Goal: Transaction & Acquisition: Book appointment/travel/reservation

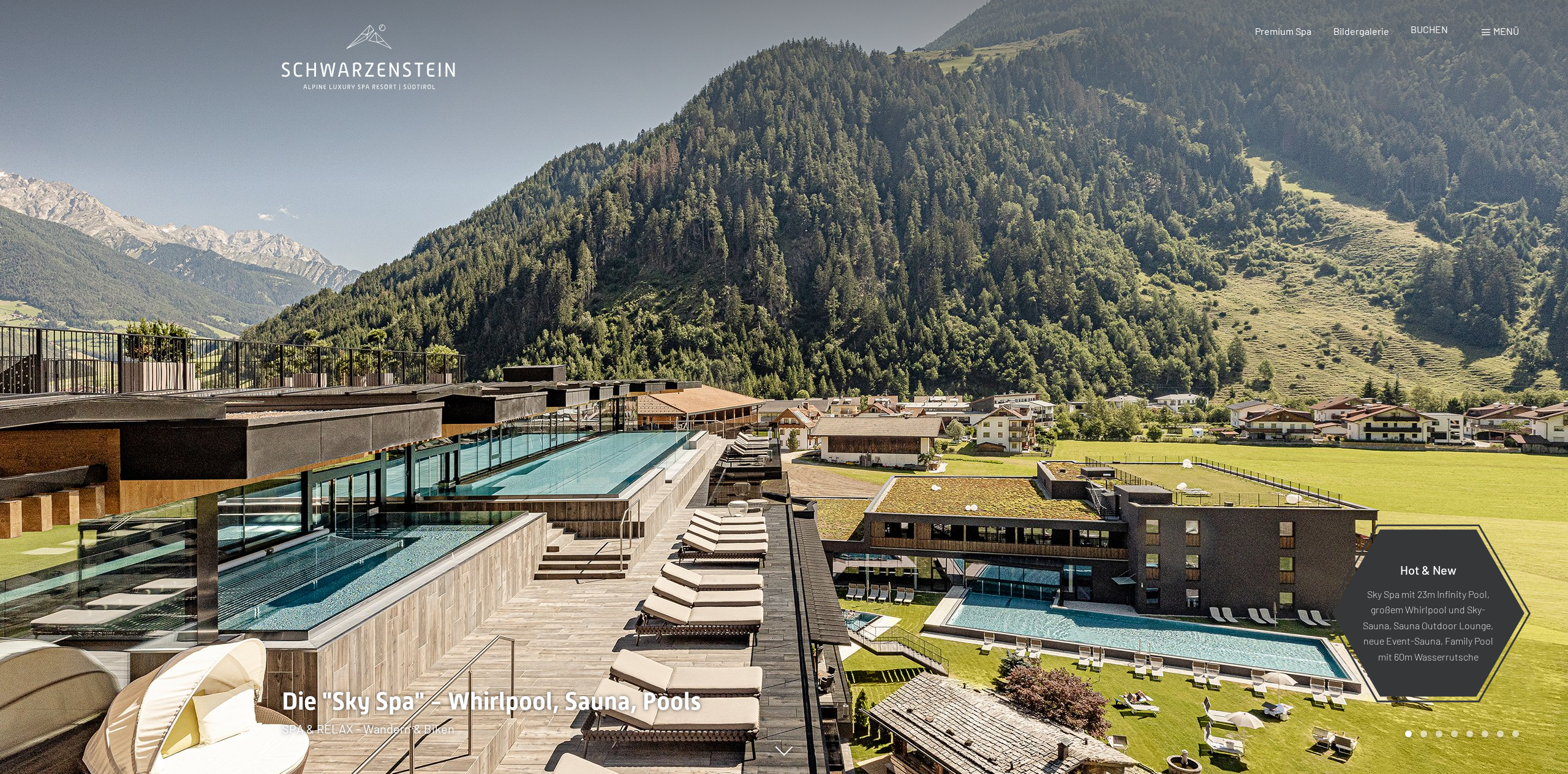
click at [1438, 33] on span "BUCHEN" at bounding box center [1429, 29] width 37 height 11
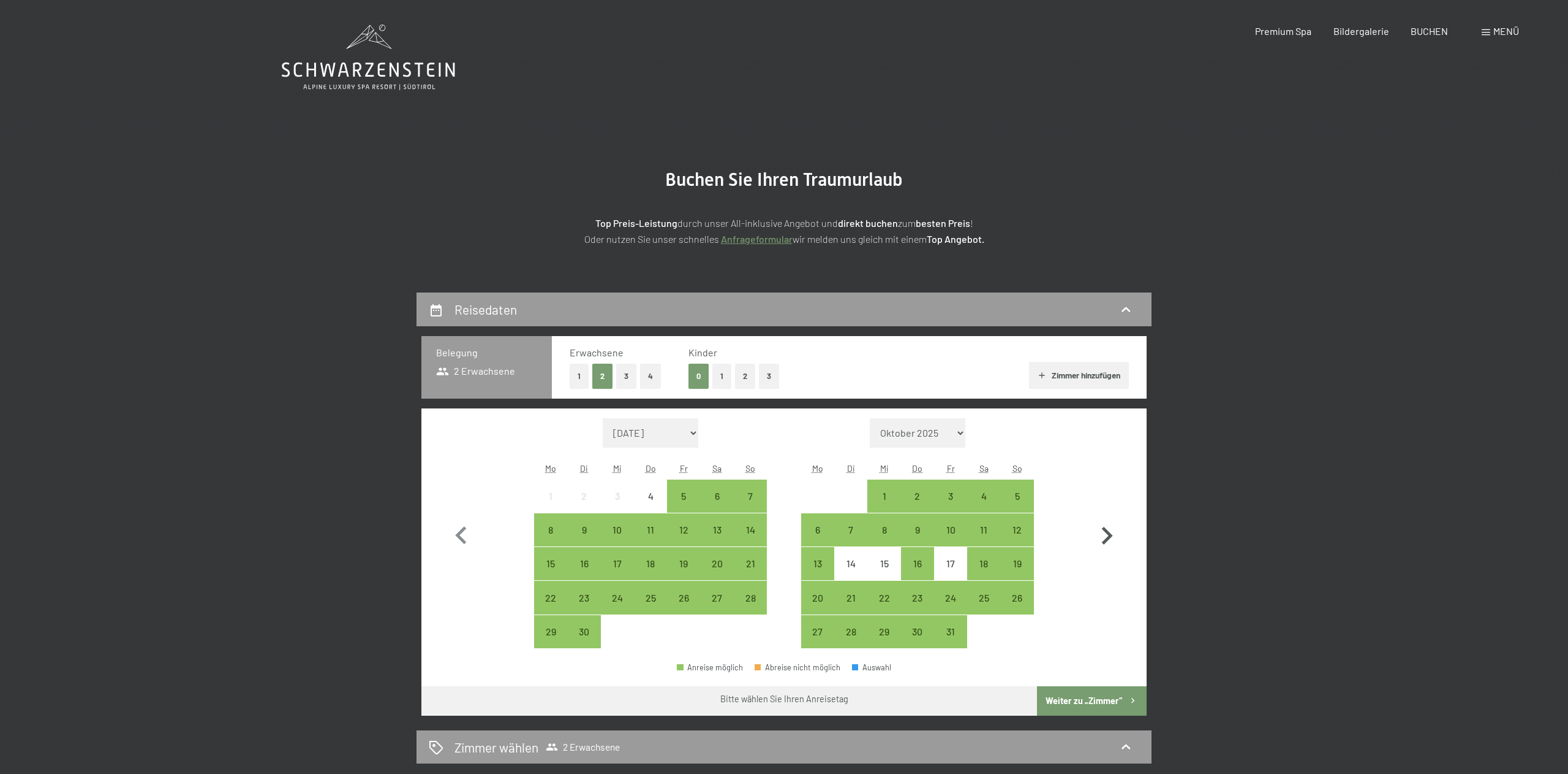
click at [1099, 538] on icon "button" at bounding box center [1106, 535] width 36 height 36
select select "[DATE]"
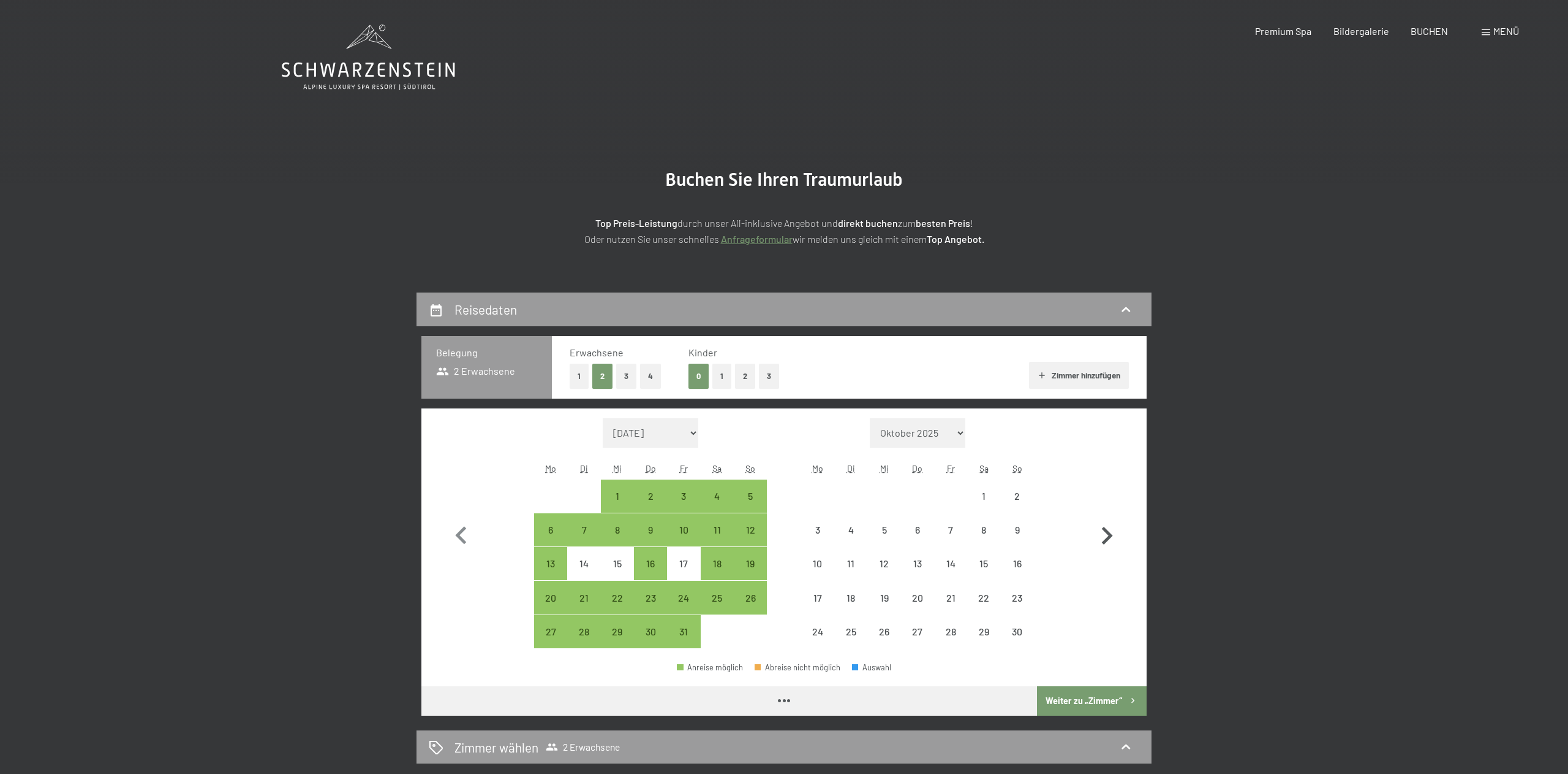
click at [1099, 538] on icon "button" at bounding box center [1106, 535] width 36 height 36
select select "[DATE]"
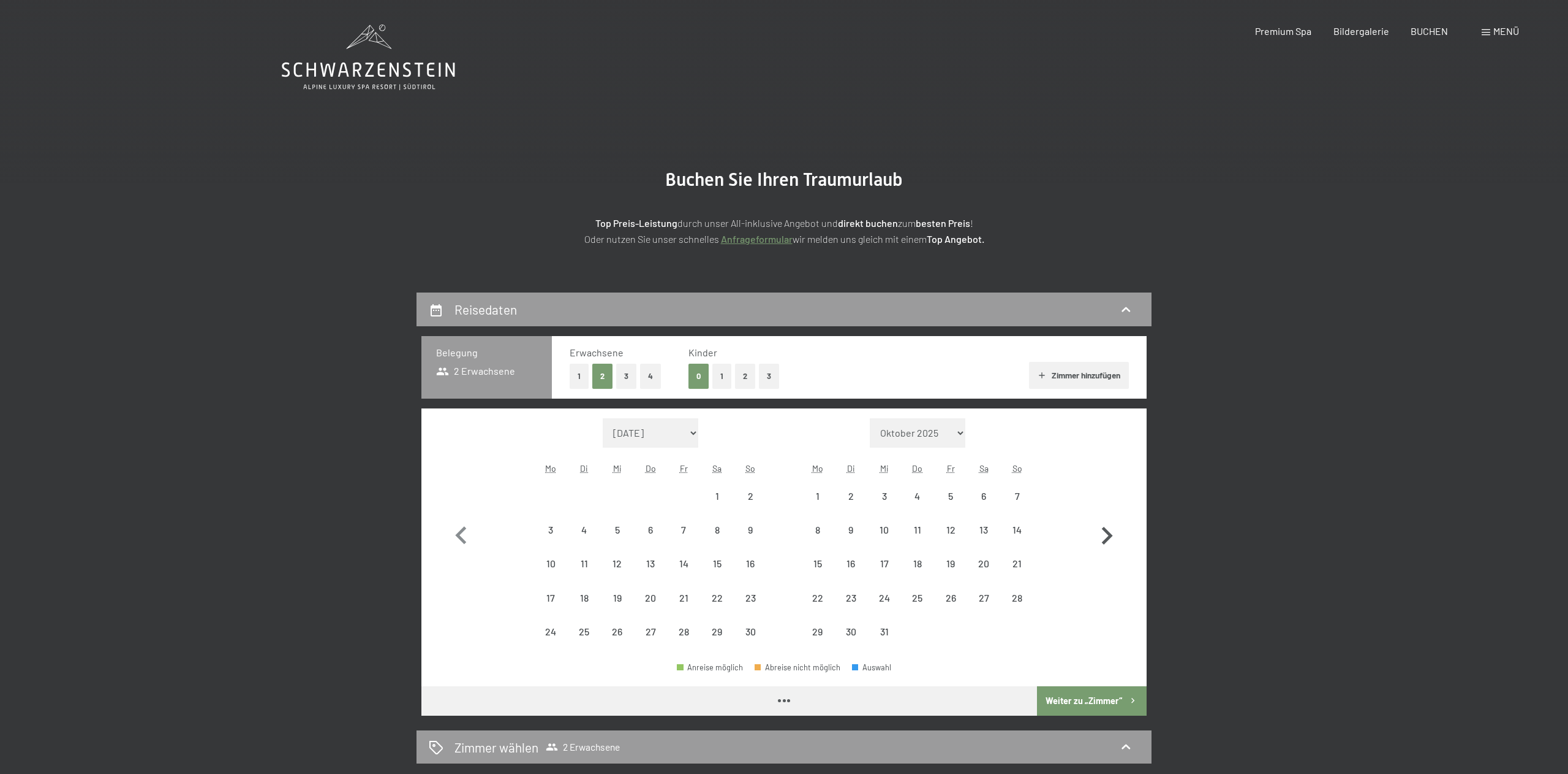
click at [1099, 538] on icon "button" at bounding box center [1106, 535] width 36 height 36
select select "[DATE]"
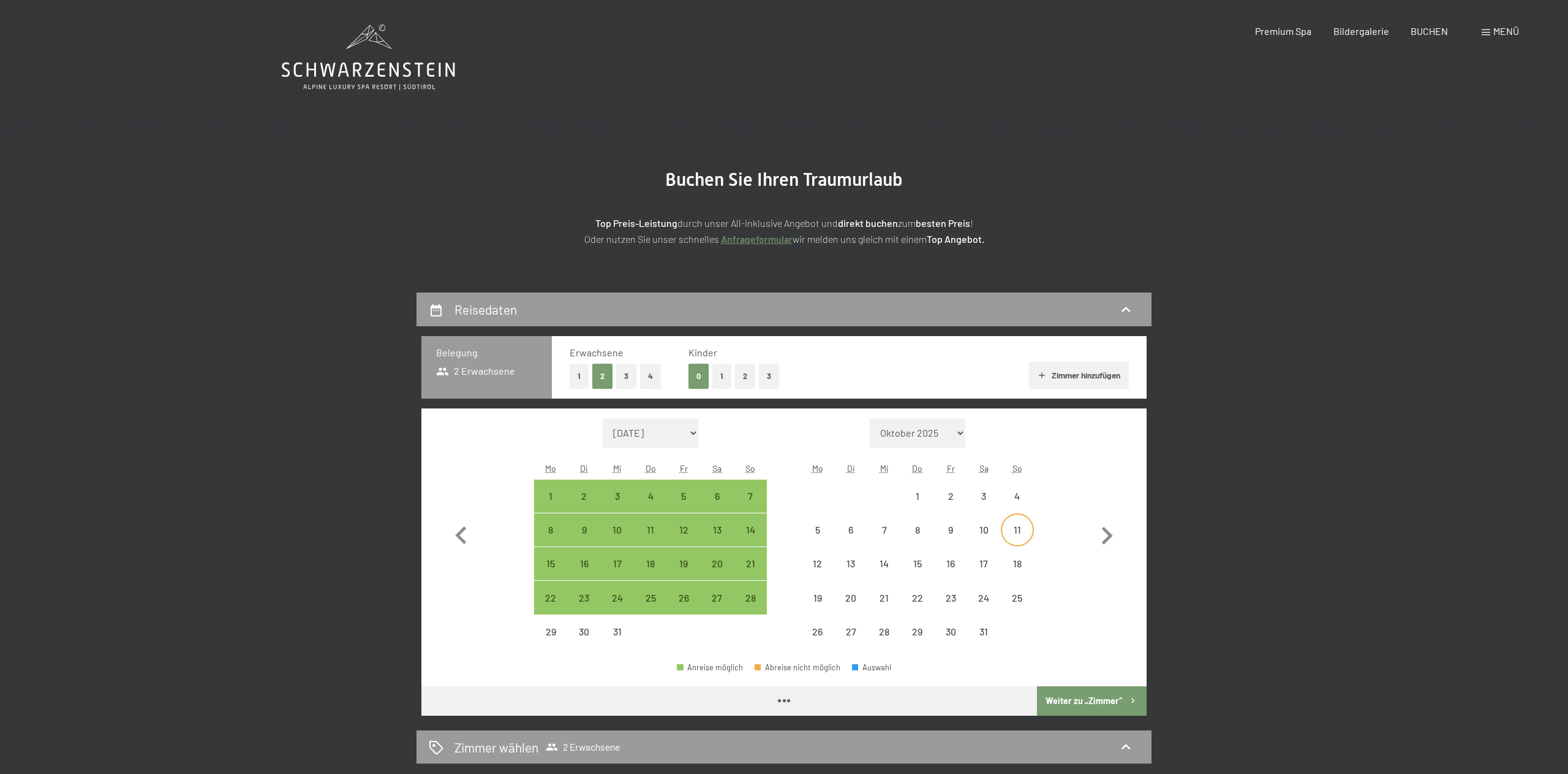
select select "[DATE]"
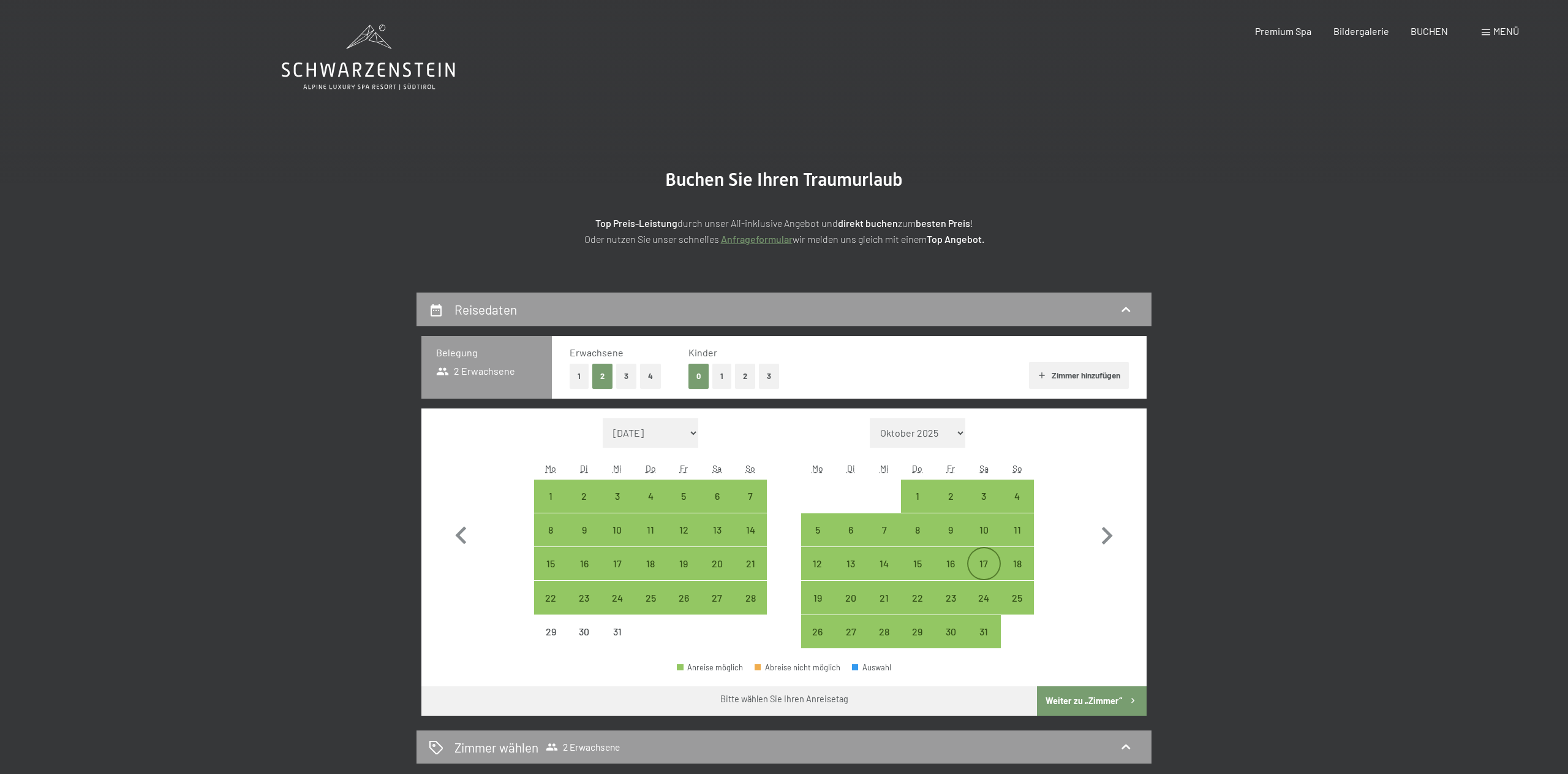
click at [982, 565] on div "17" at bounding box center [983, 574] width 30 height 31
select select "[DATE]"
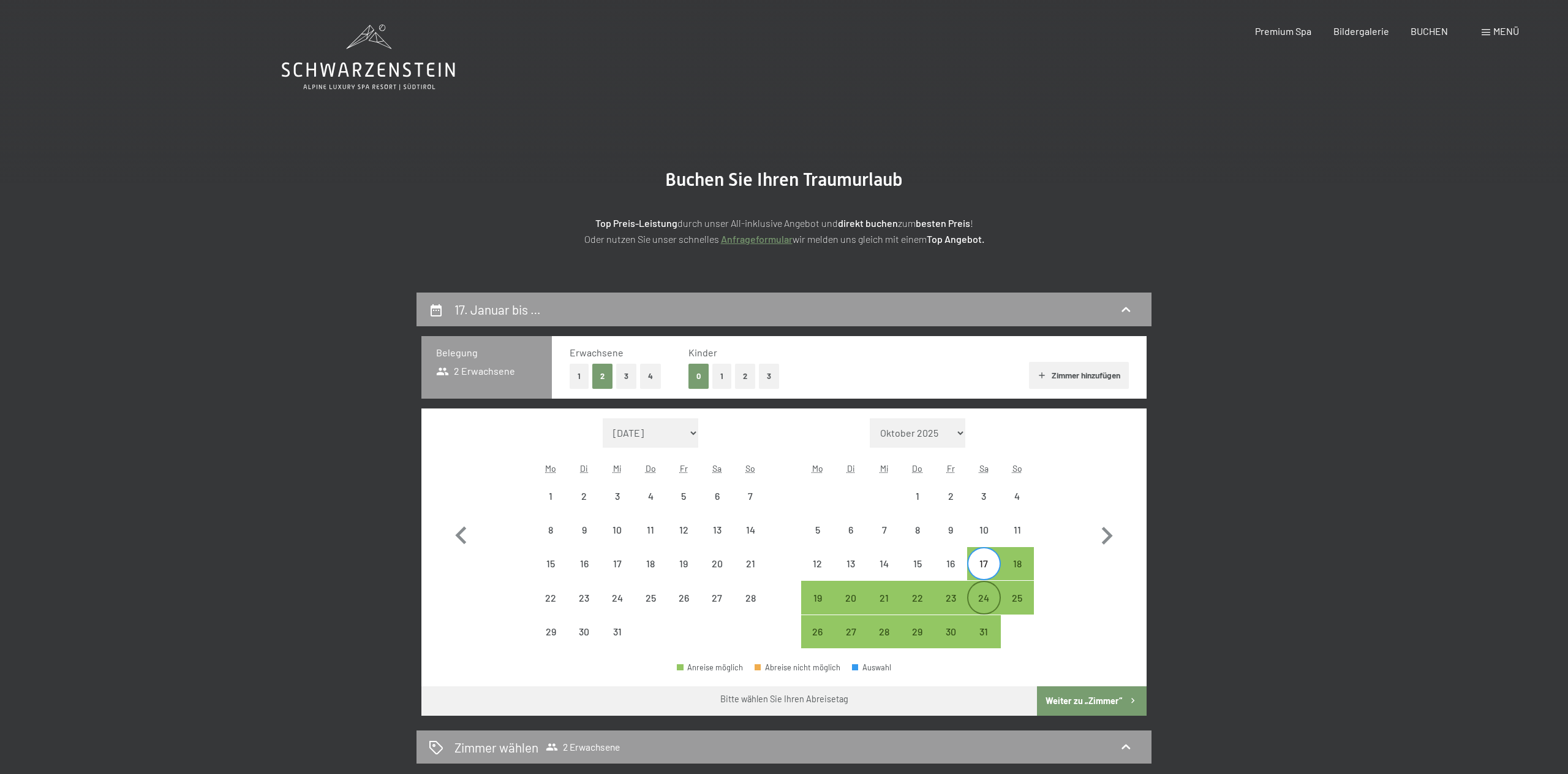
click at [990, 592] on div "24" at bounding box center [983, 596] width 30 height 31
select select "[DATE]"
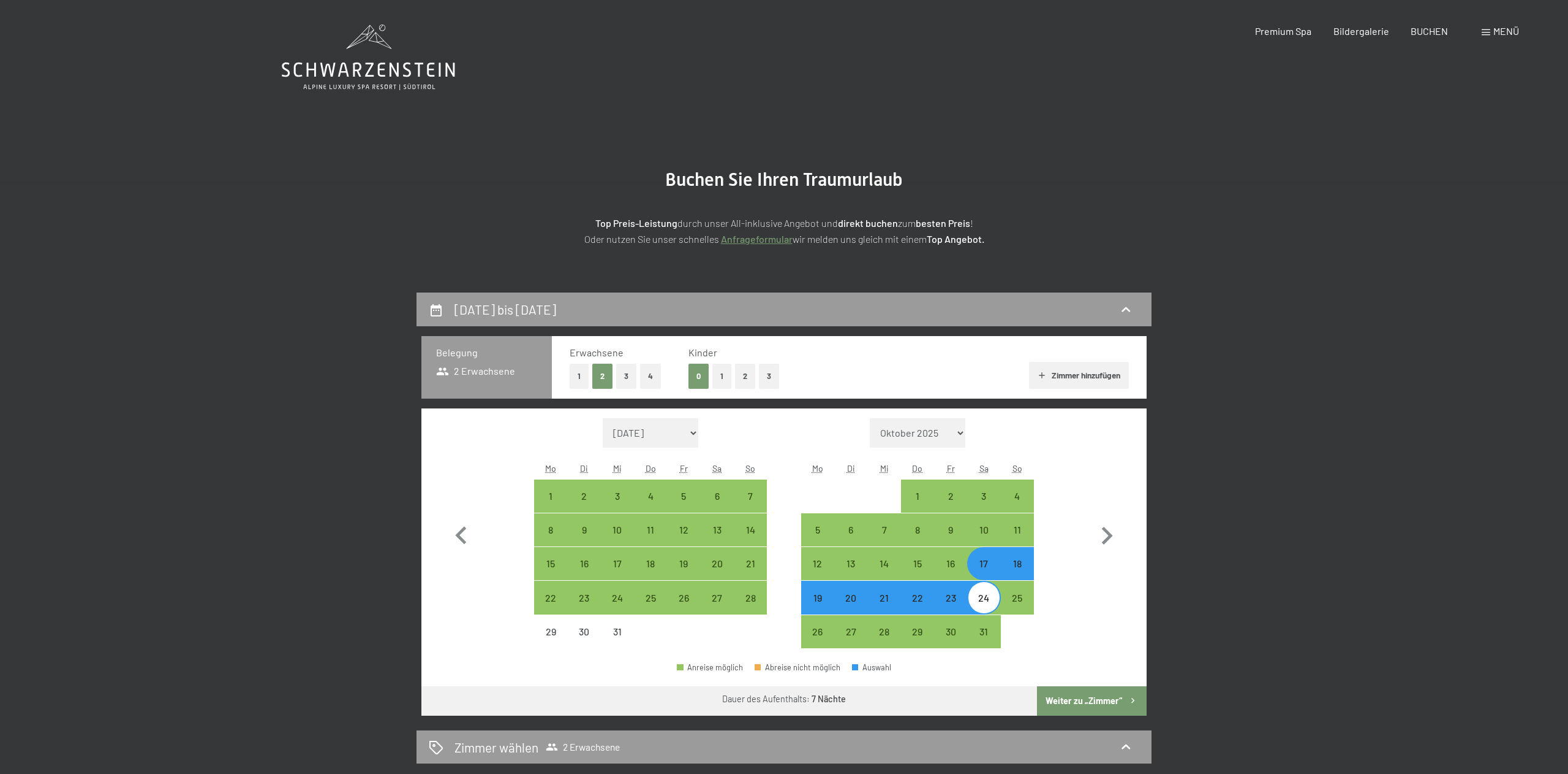
click at [1079, 697] on button "Weiter zu „Zimmer“" at bounding box center [1092, 701] width 110 height 30
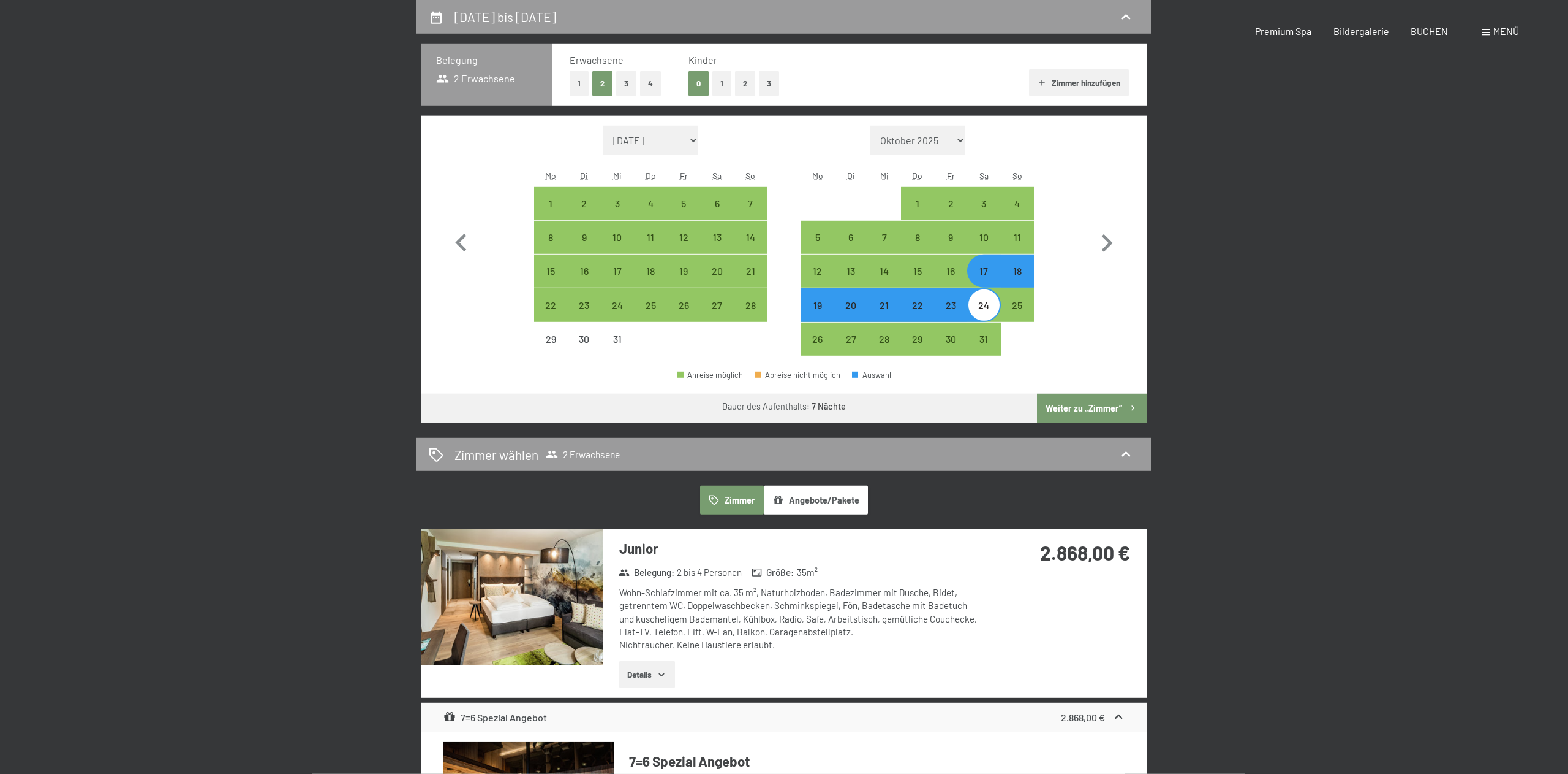
select select "[DATE]"
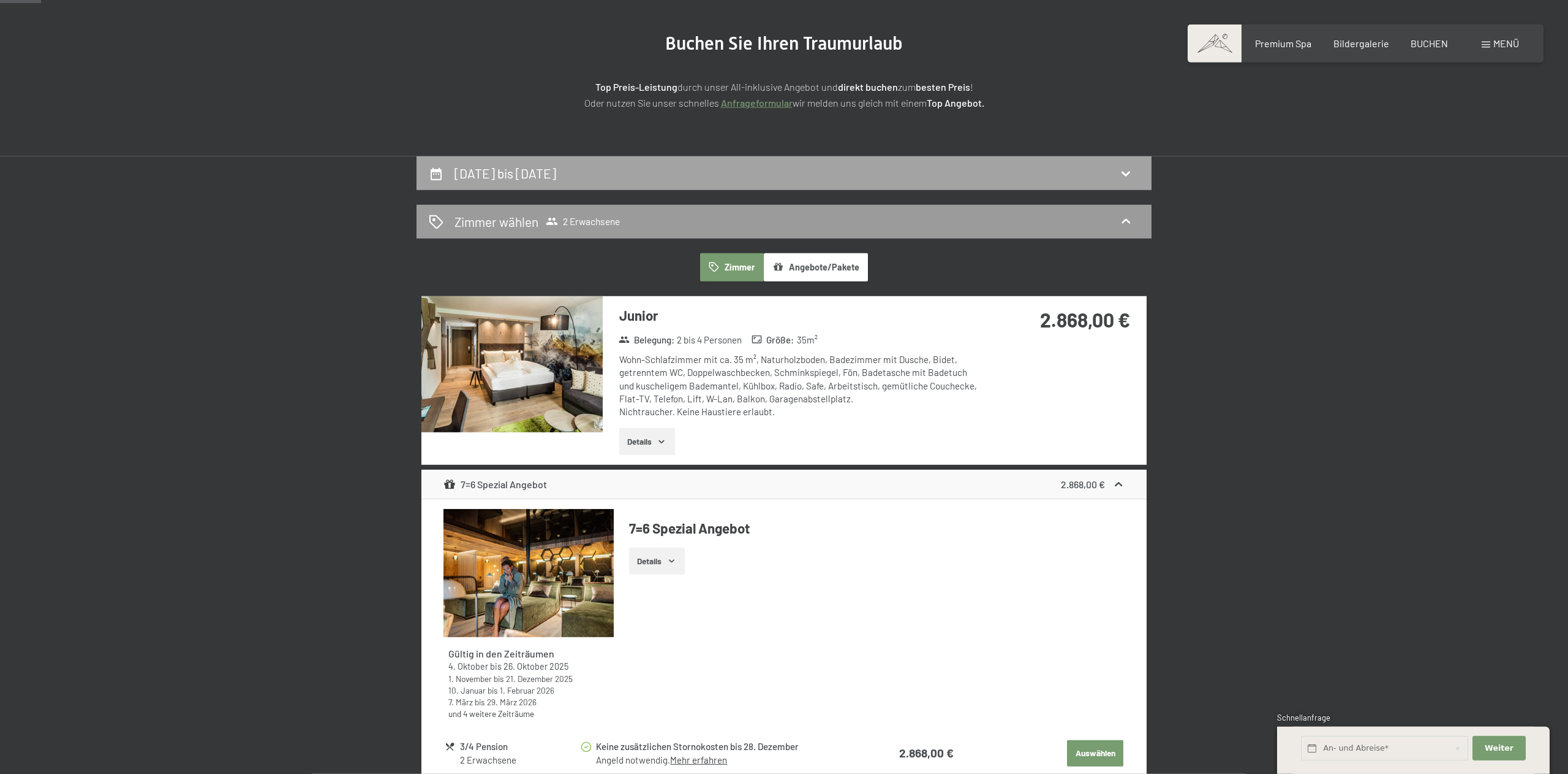
click at [740, 166] on div "[DATE] bis [DATE]" at bounding box center [784, 173] width 711 height 17
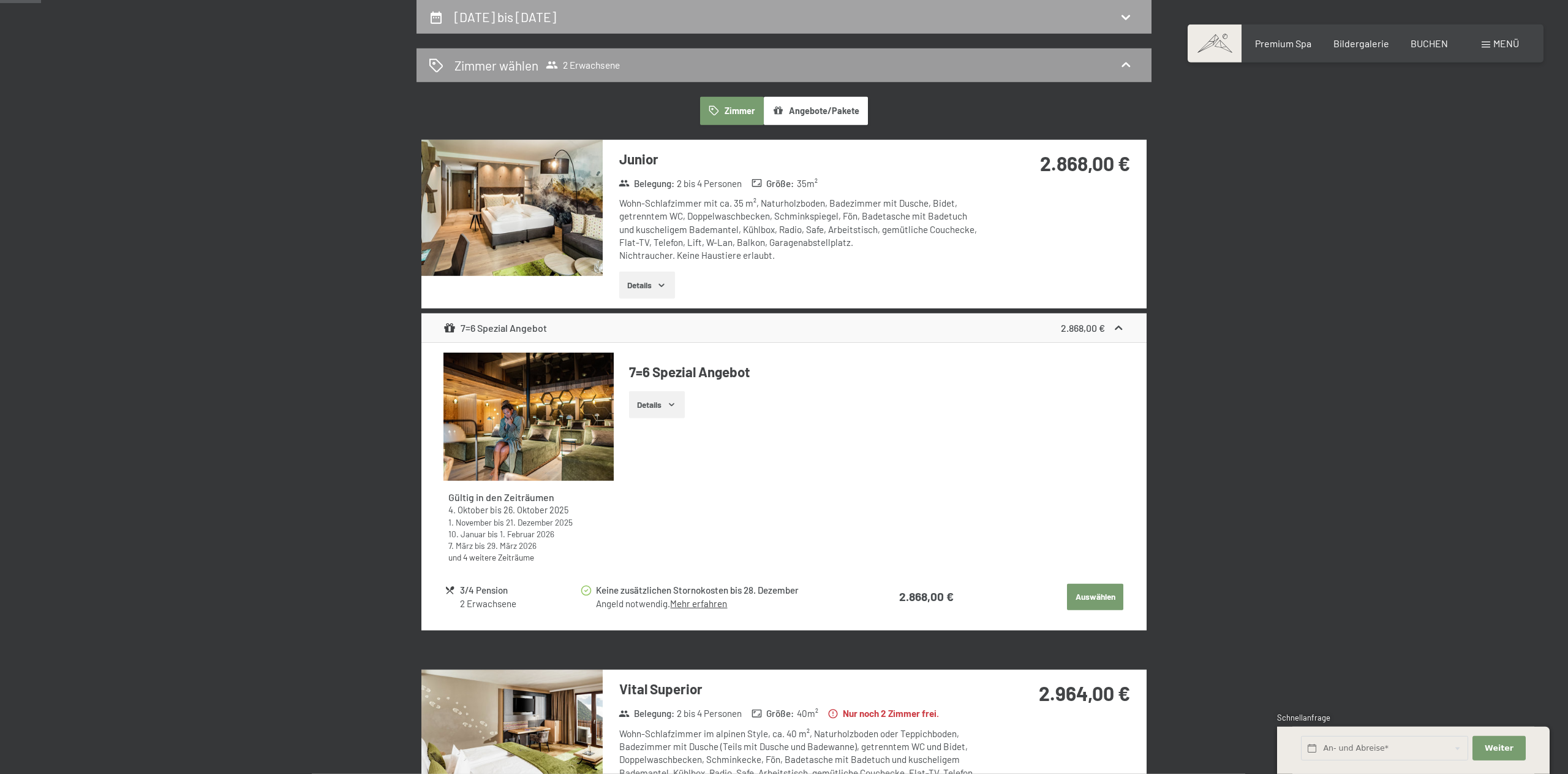
select select "[DATE]"
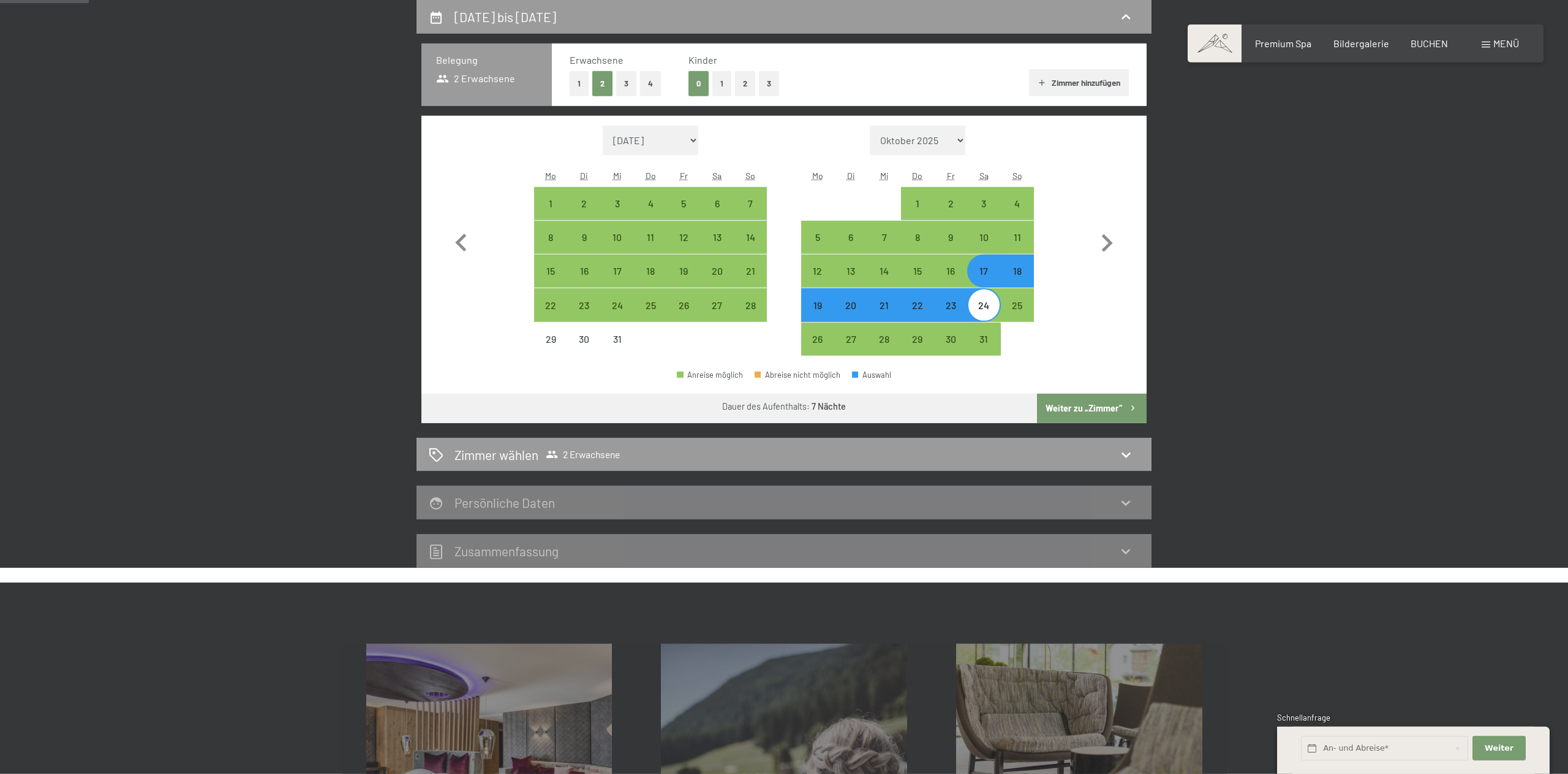
click at [740, 83] on button "2" at bounding box center [745, 84] width 20 height 25
select select "[DATE]"
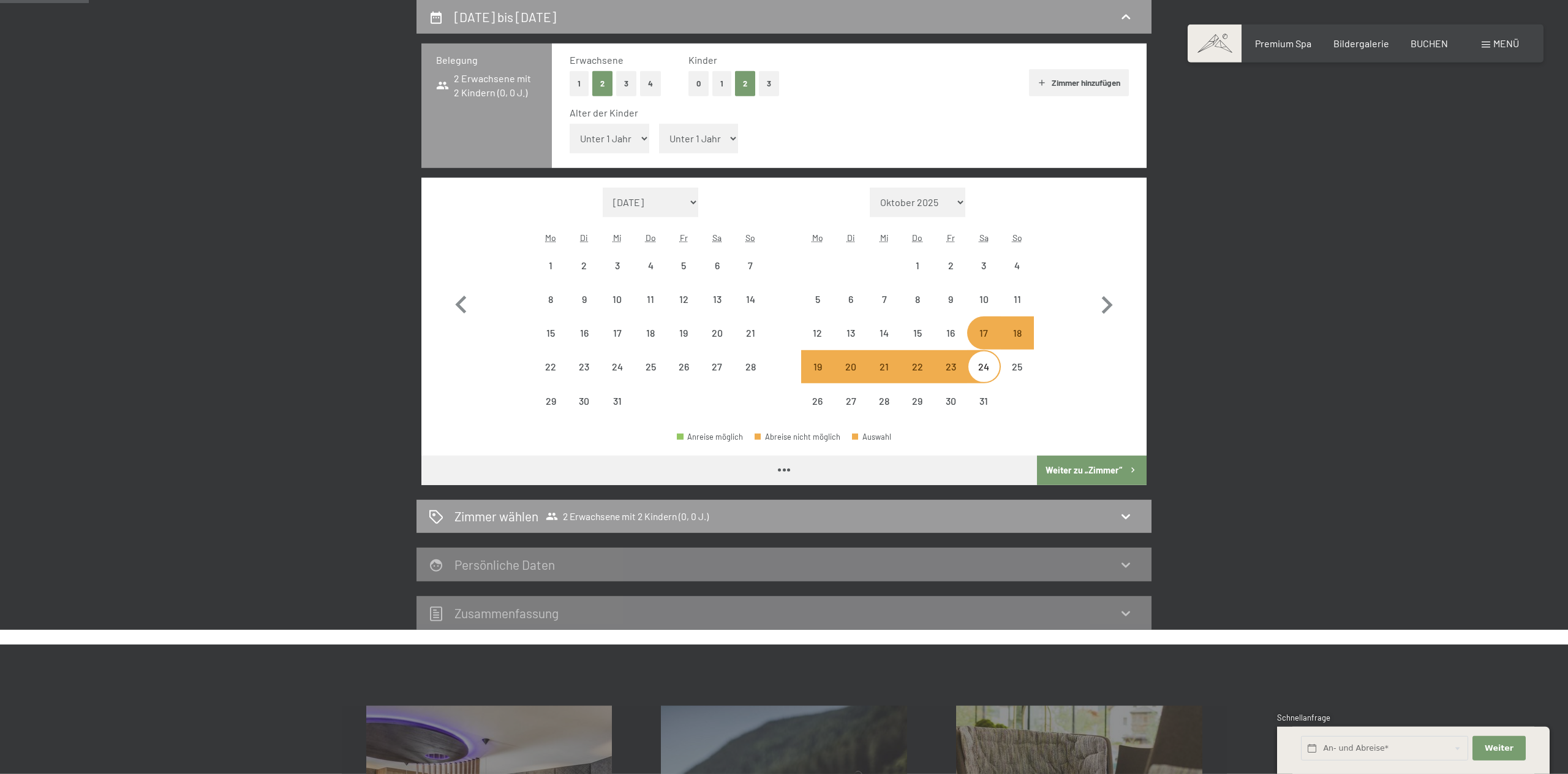
select select "[DATE]"
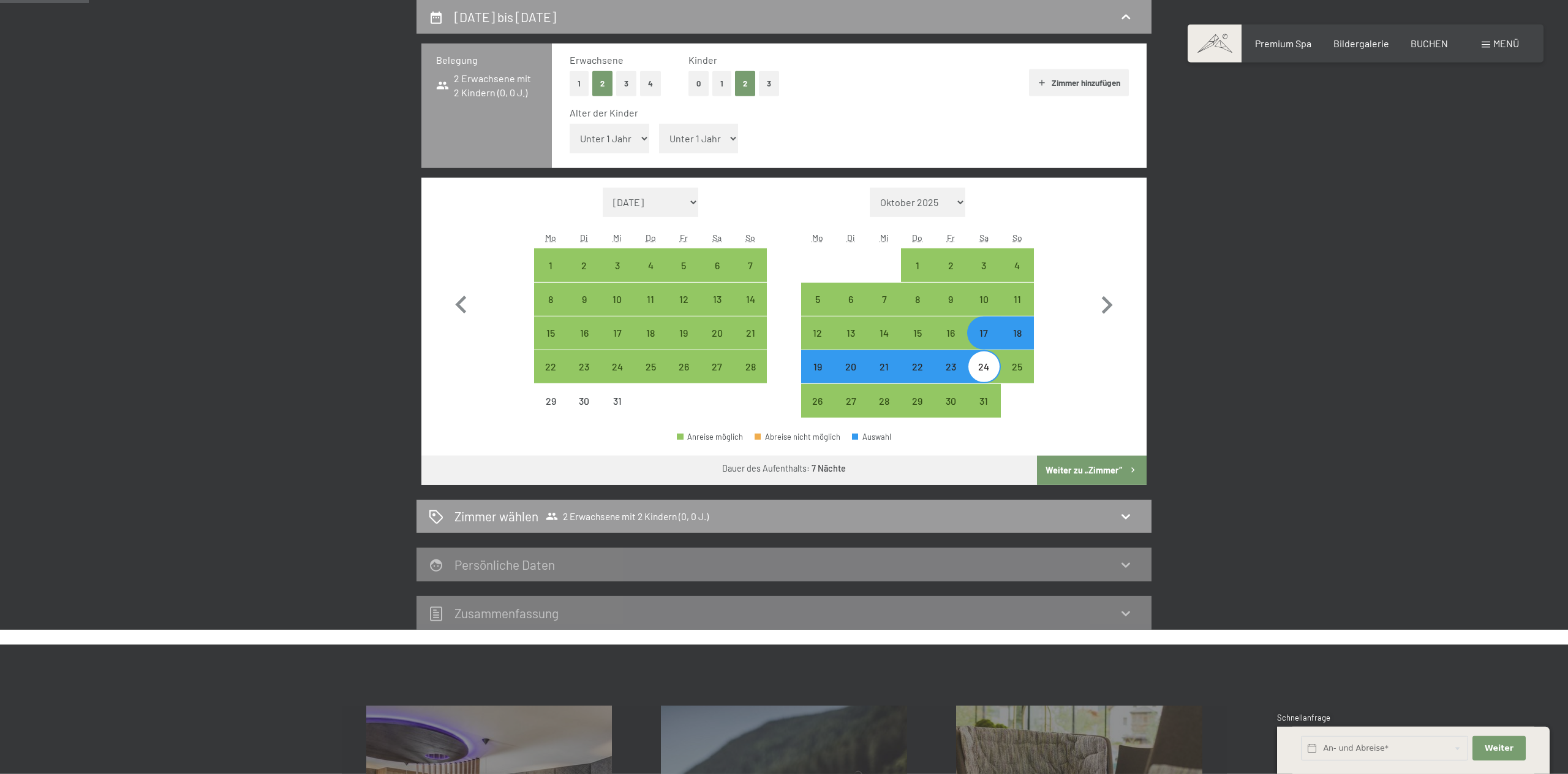
select select "1"
click option "1 Jahr" at bounding box center [0, 0] width 0 height 0
select select "[DATE]"
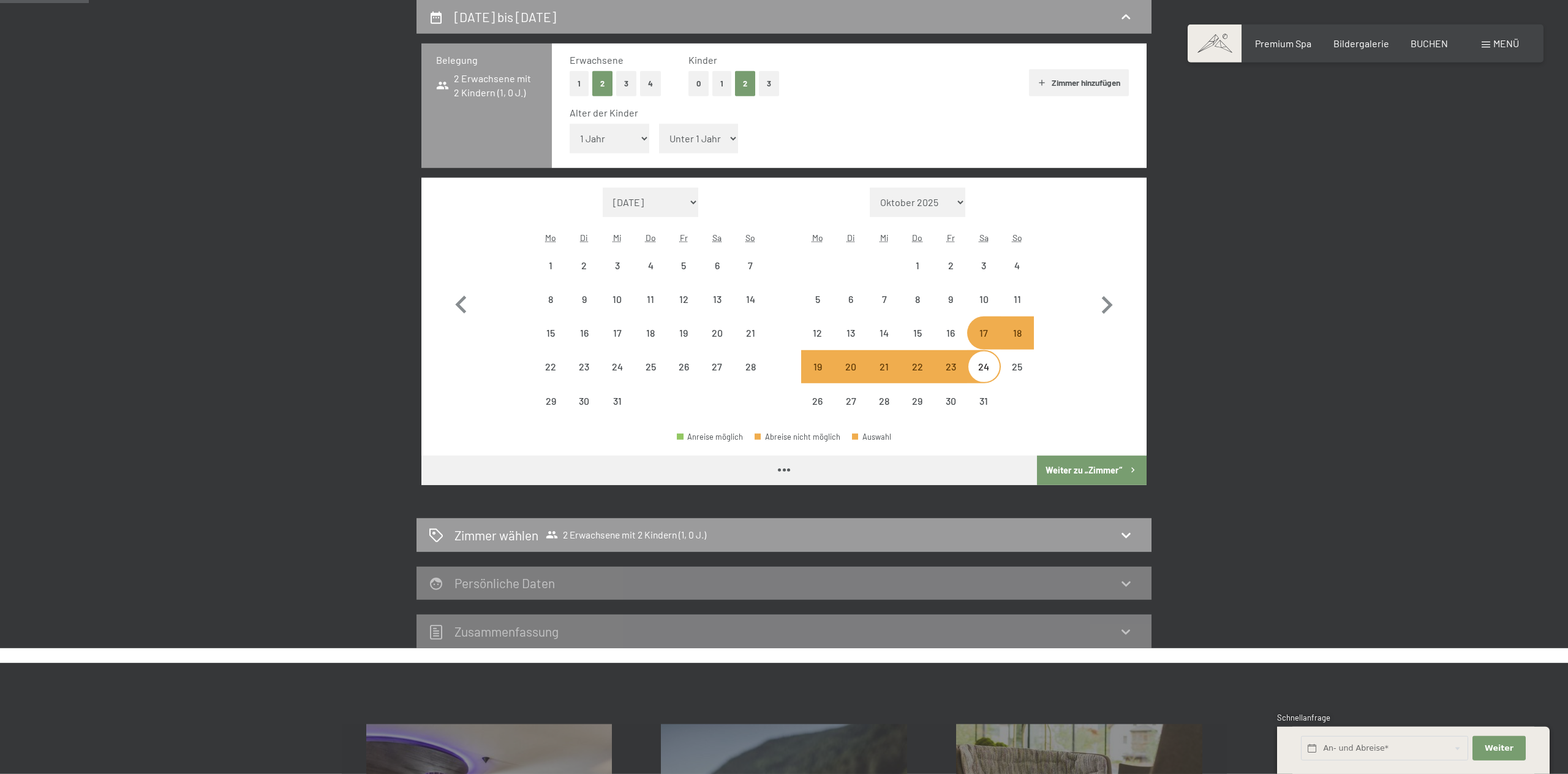
select select "[DATE]"
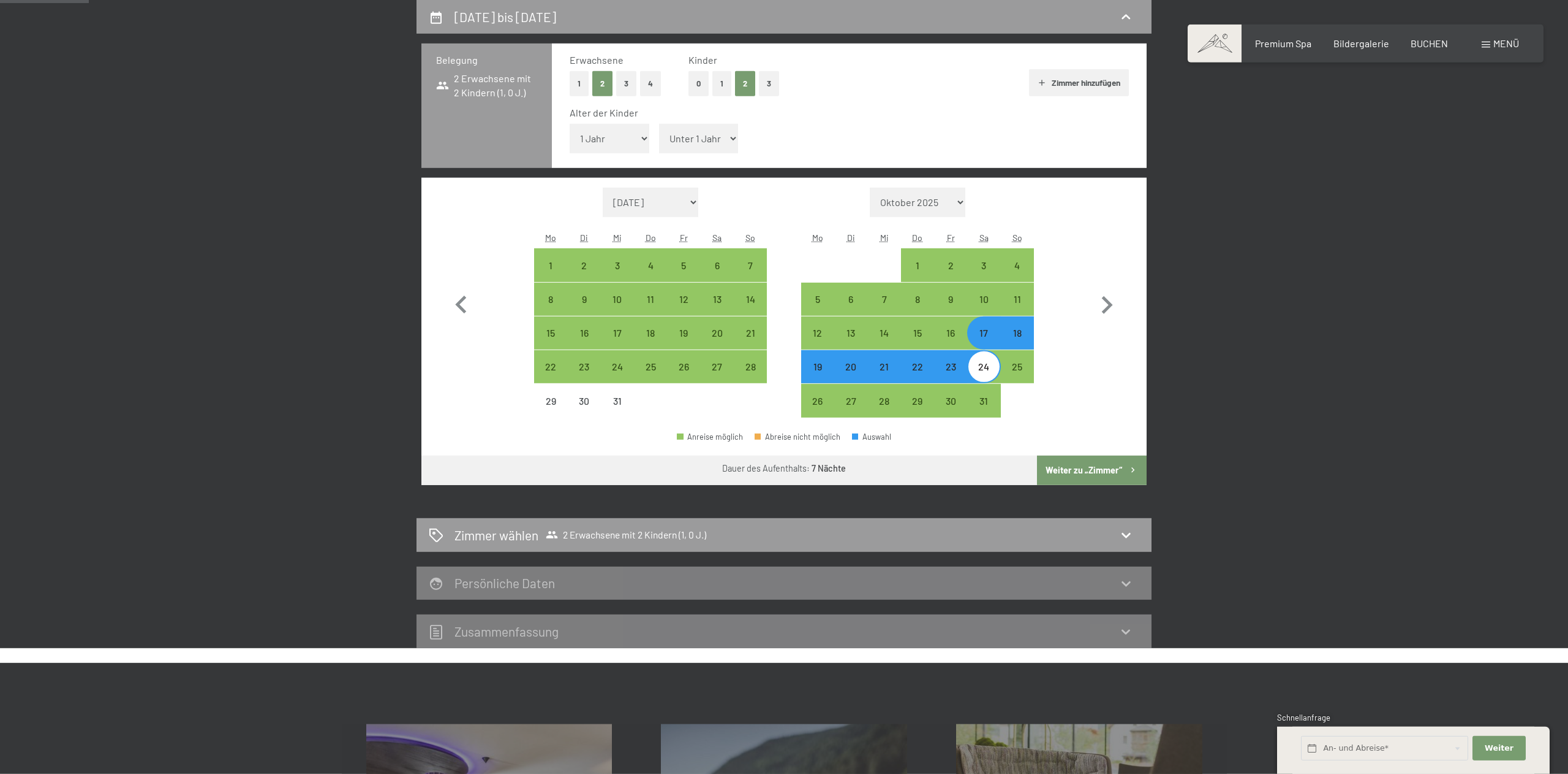
select select "4"
click option "4 Jahre" at bounding box center [0, 0] width 0 height 0
select select "[DATE]"
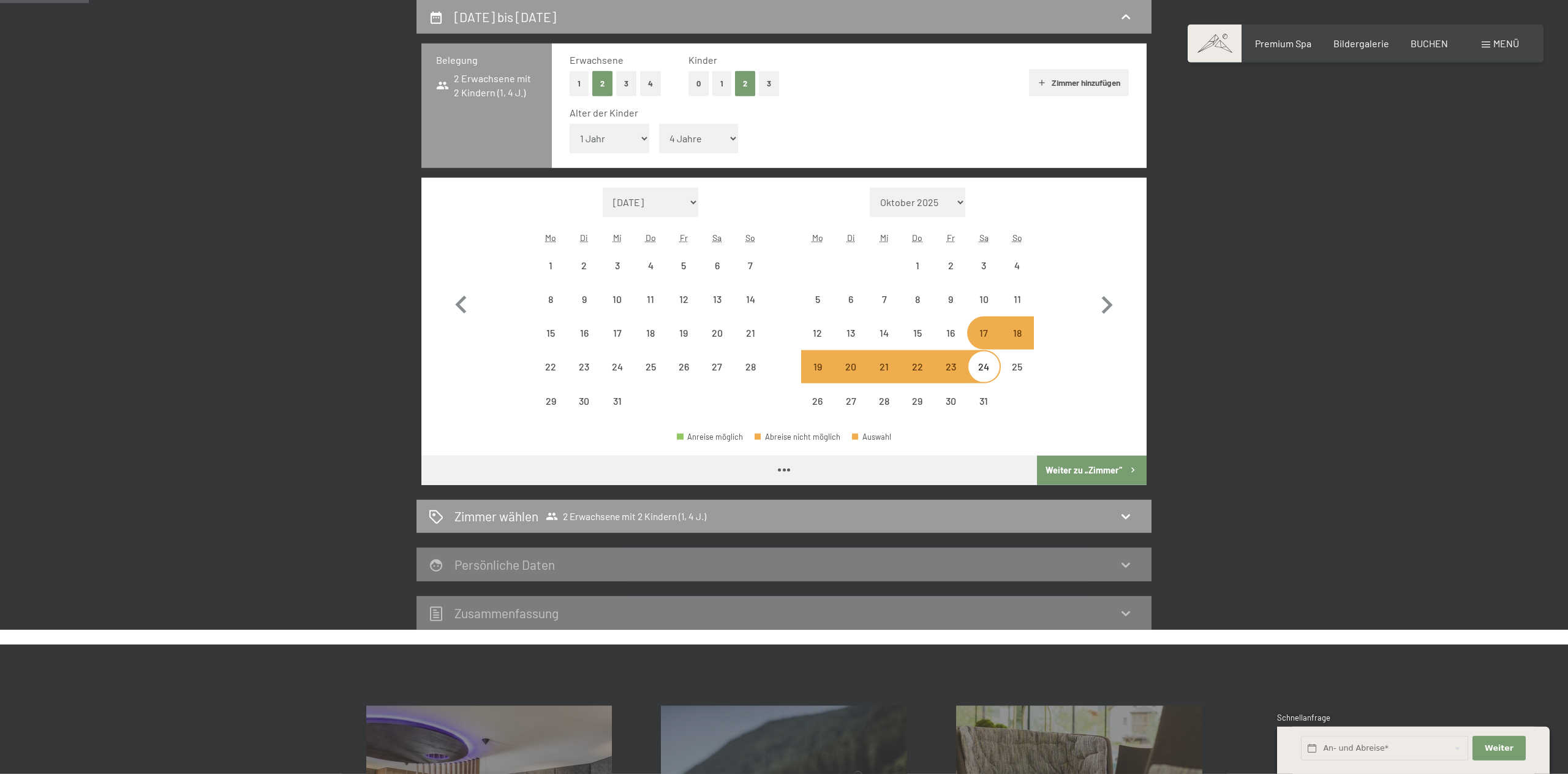
click at [1084, 472] on button "Weiter zu „Zimmer“" at bounding box center [1092, 471] width 110 height 30
select select "[DATE]"
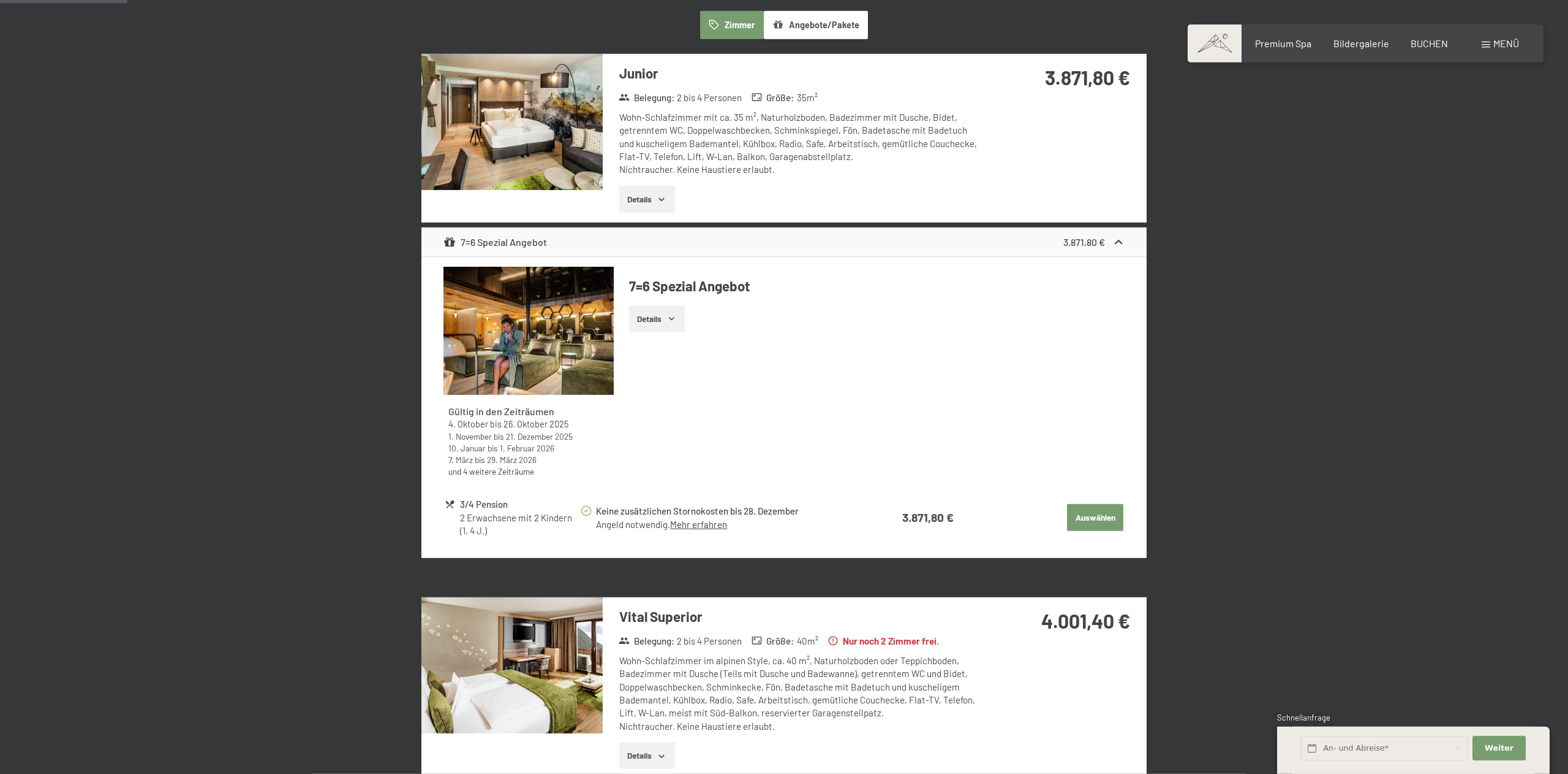
scroll to position [534, 0]
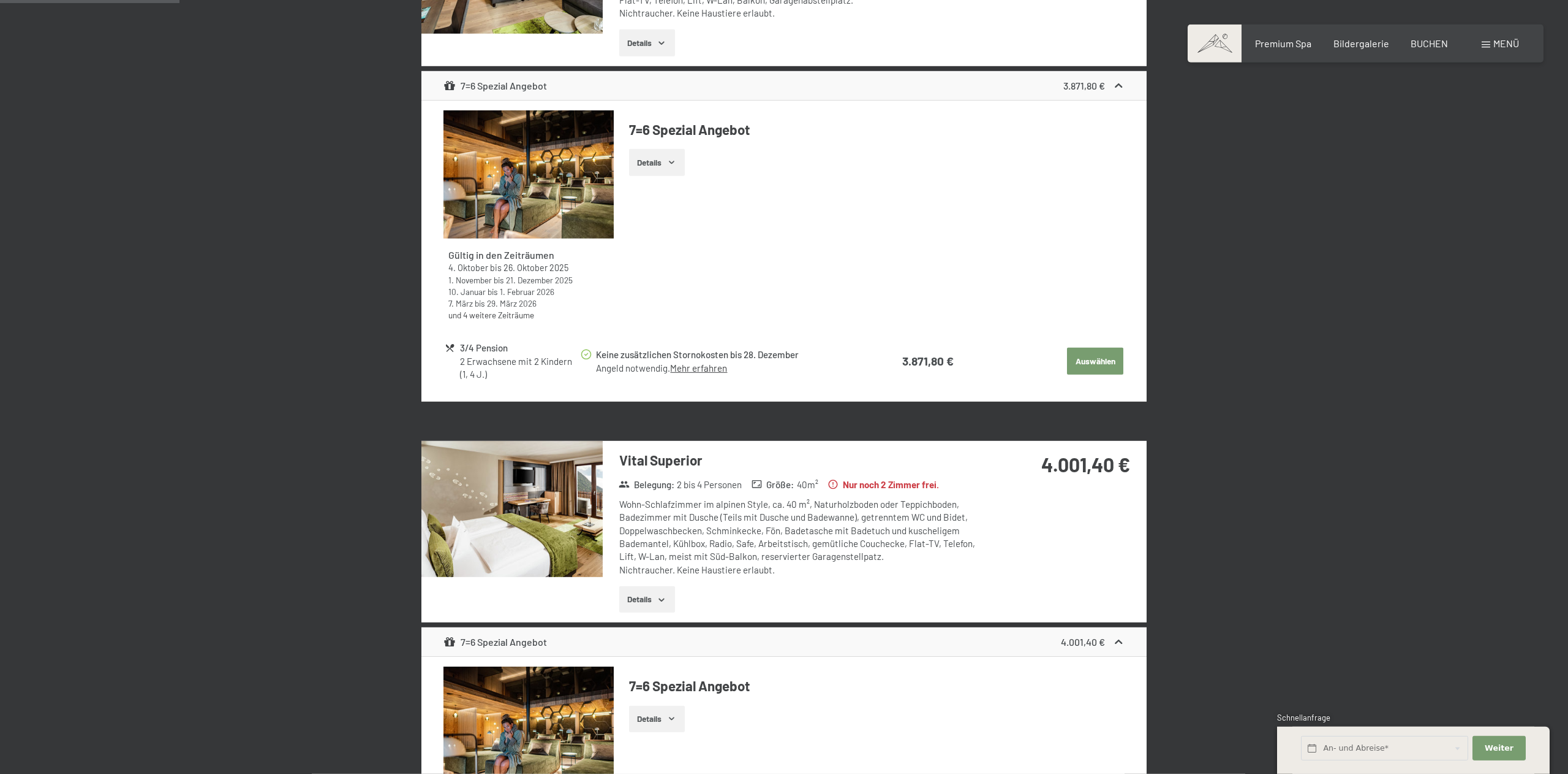
click at [563, 553] on img at bounding box center [512, 509] width 181 height 136
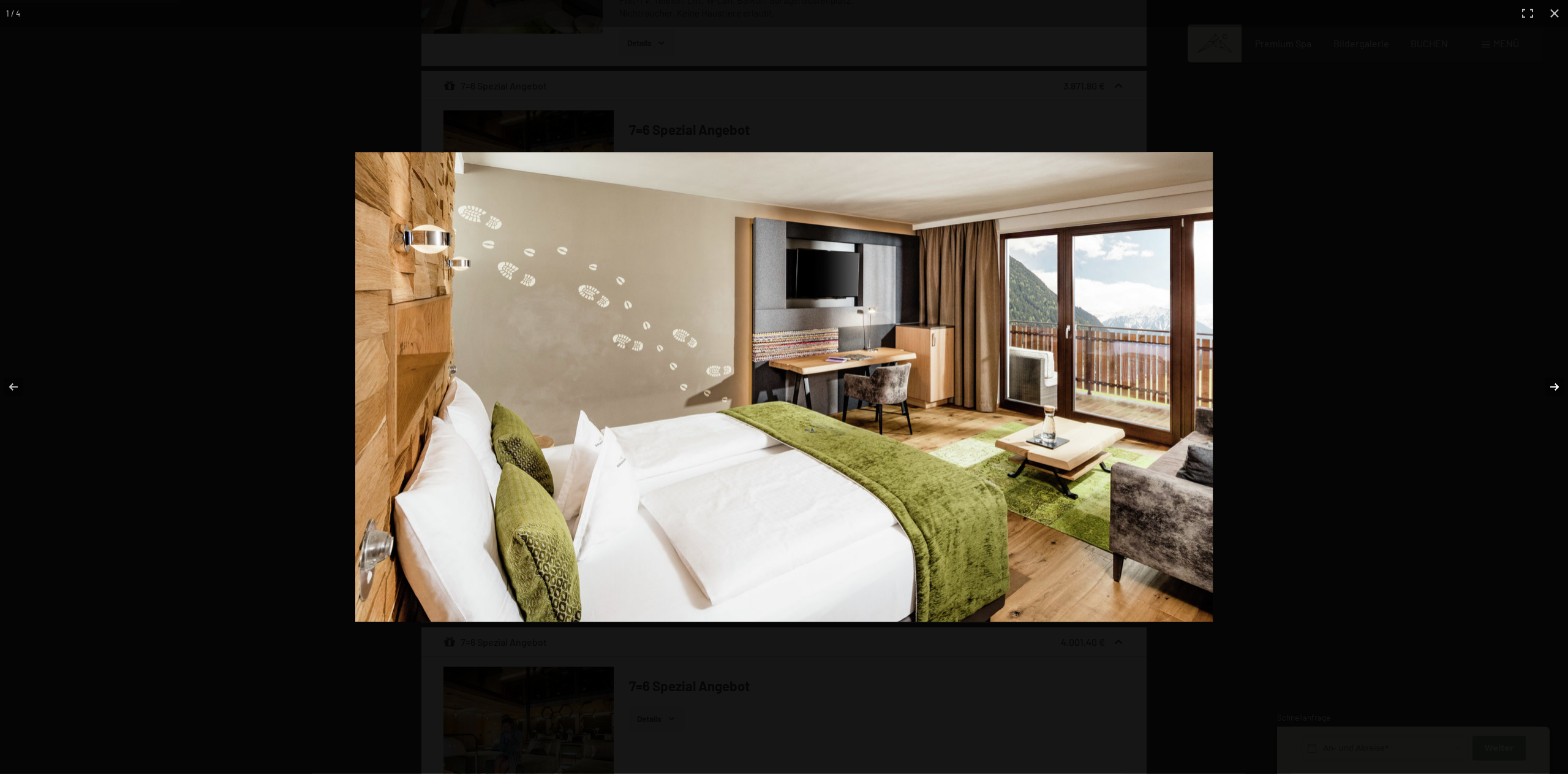
click at [1553, 389] on button "button" at bounding box center [1546, 387] width 43 height 61
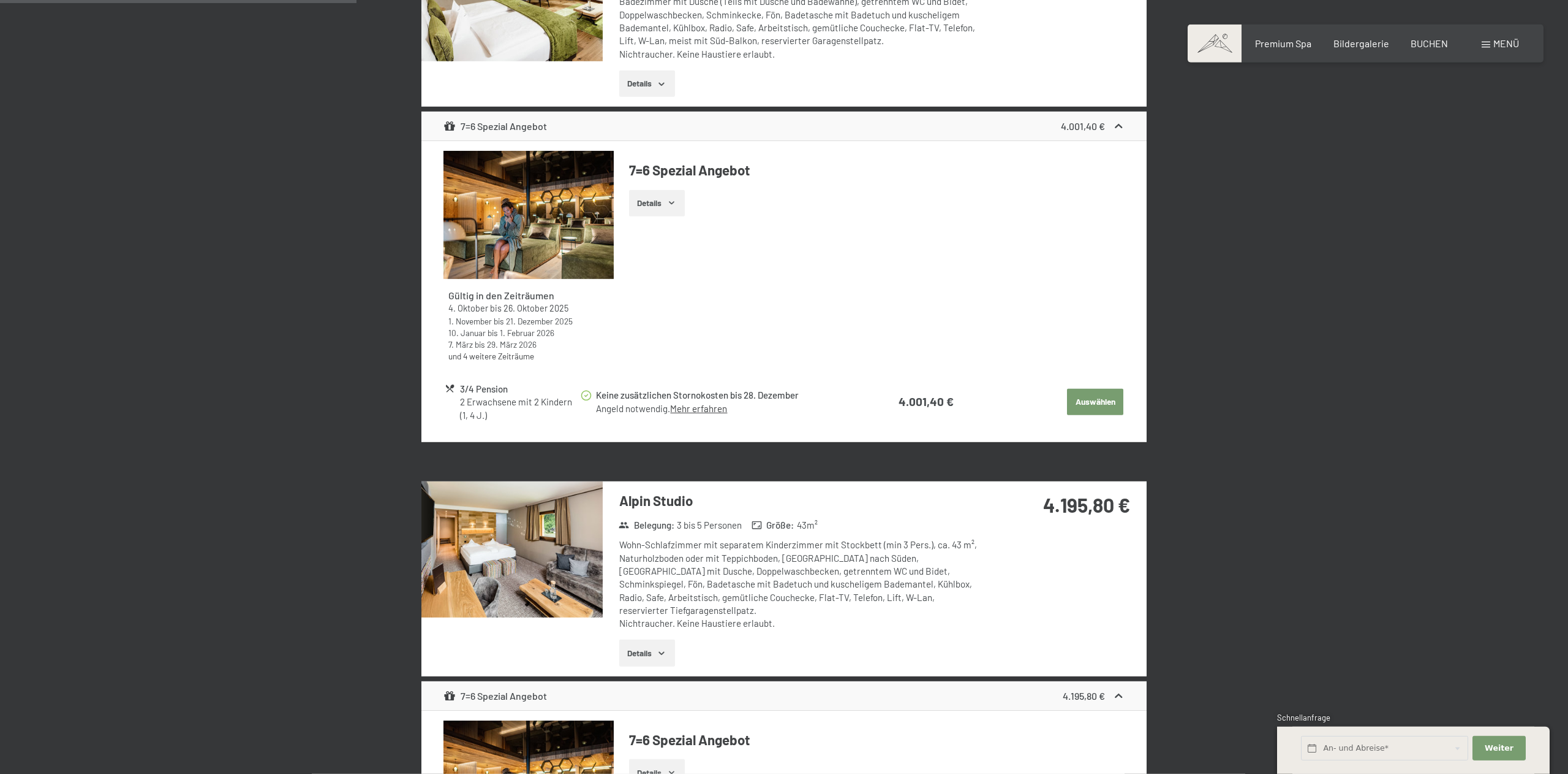
scroll to position [1064, 0]
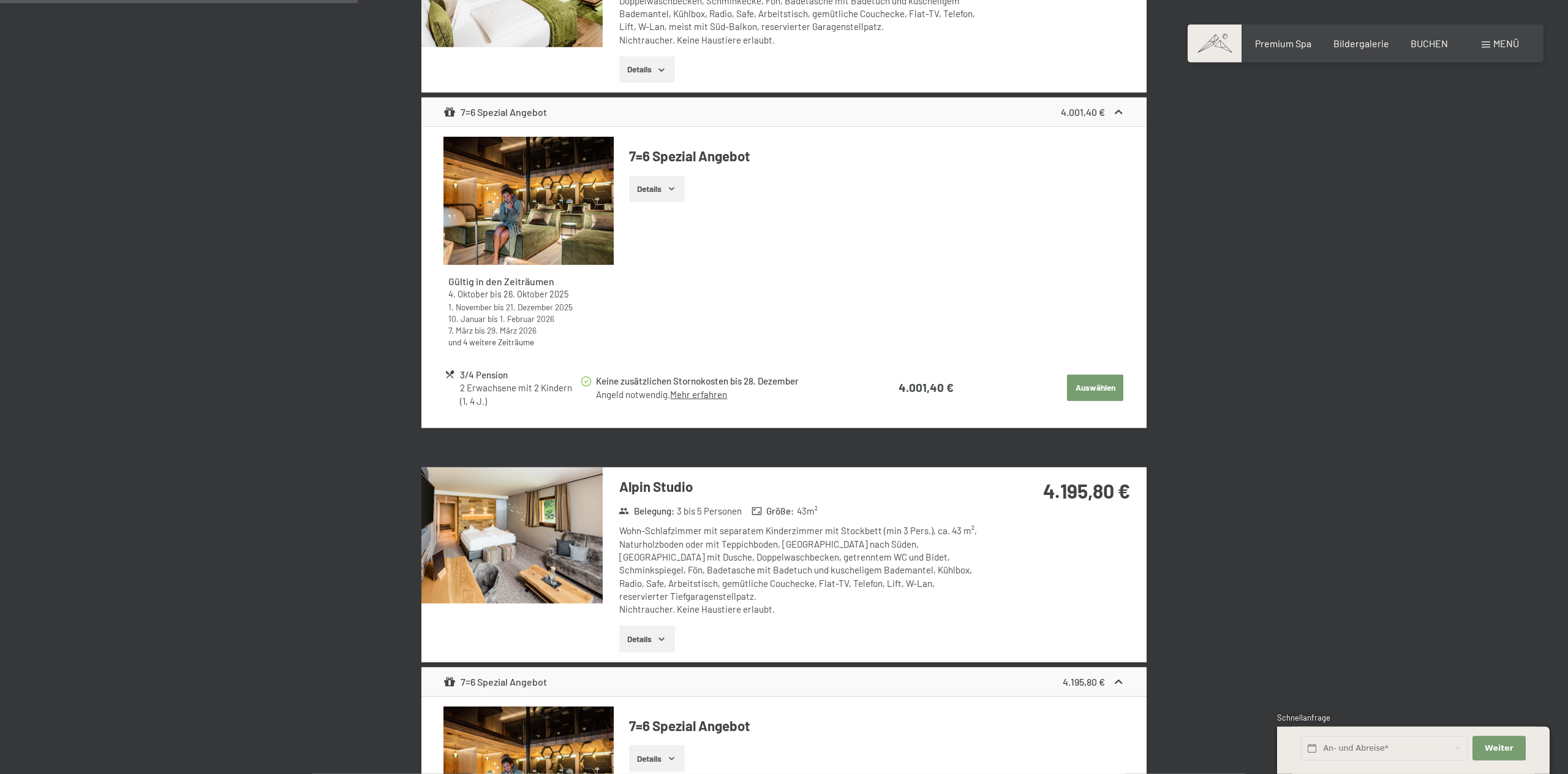
click at [567, 528] on img at bounding box center [512, 535] width 181 height 136
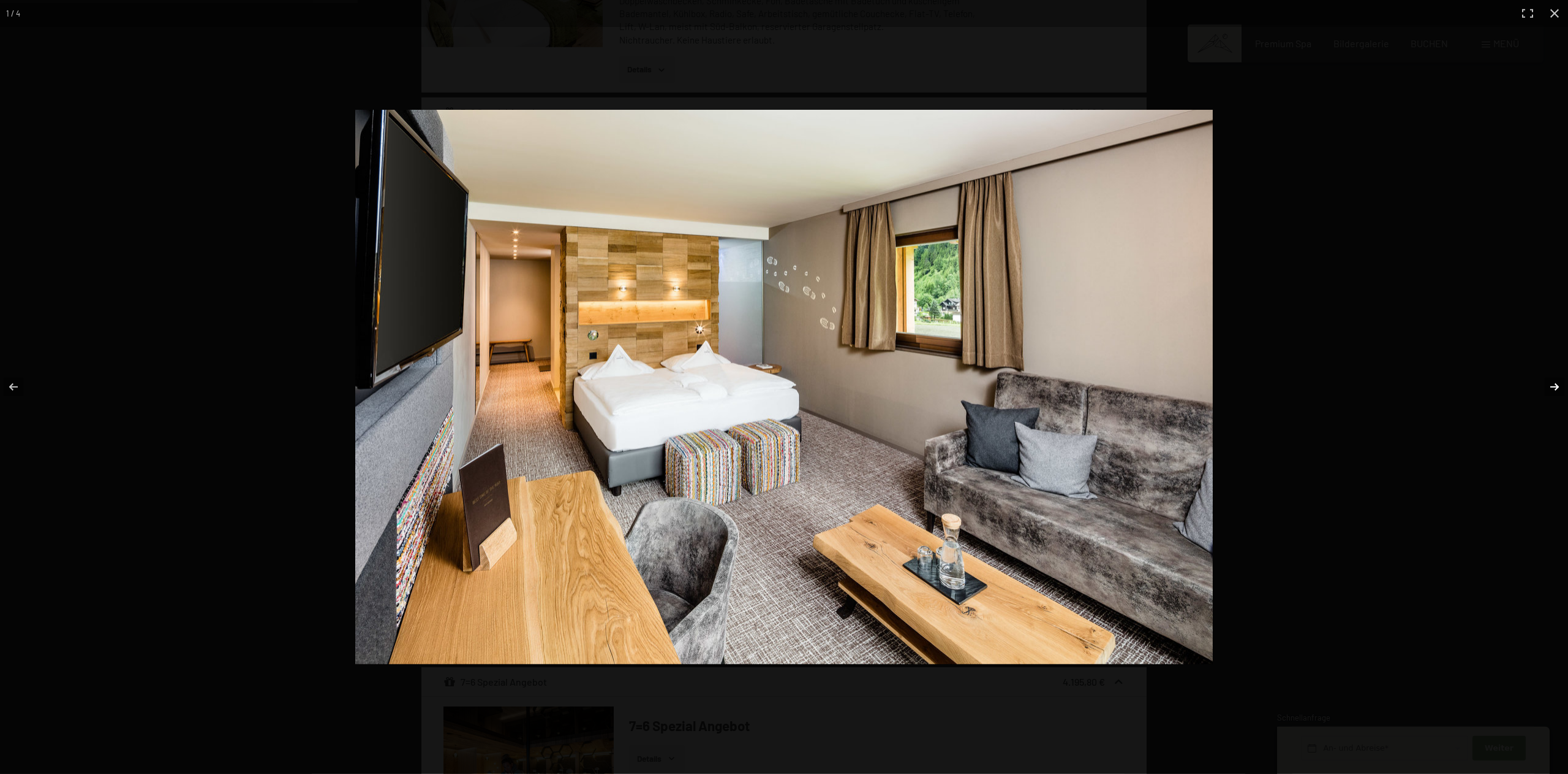
click at [1555, 388] on button "button" at bounding box center [1546, 387] width 43 height 61
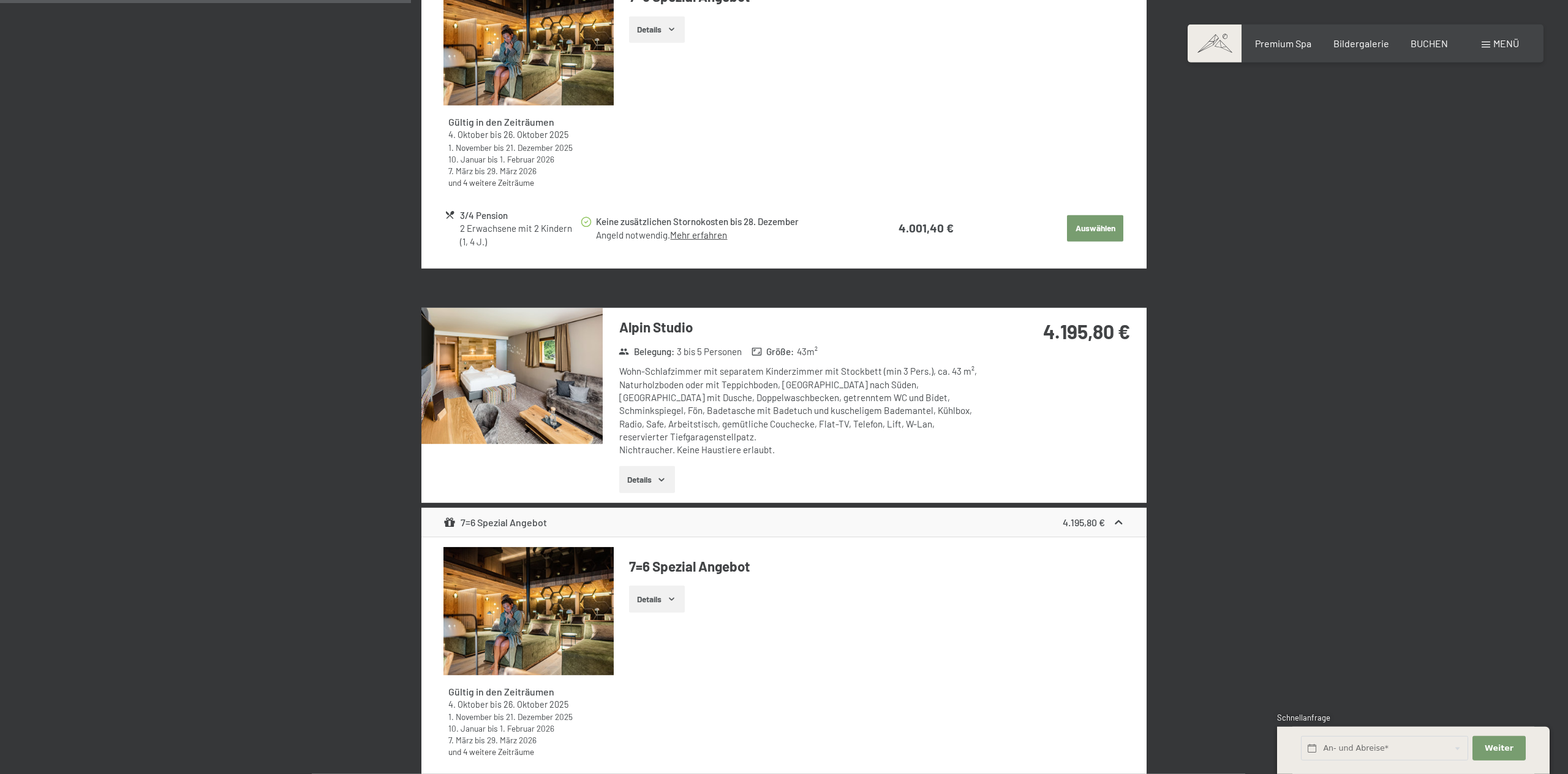
scroll to position [1395, 0]
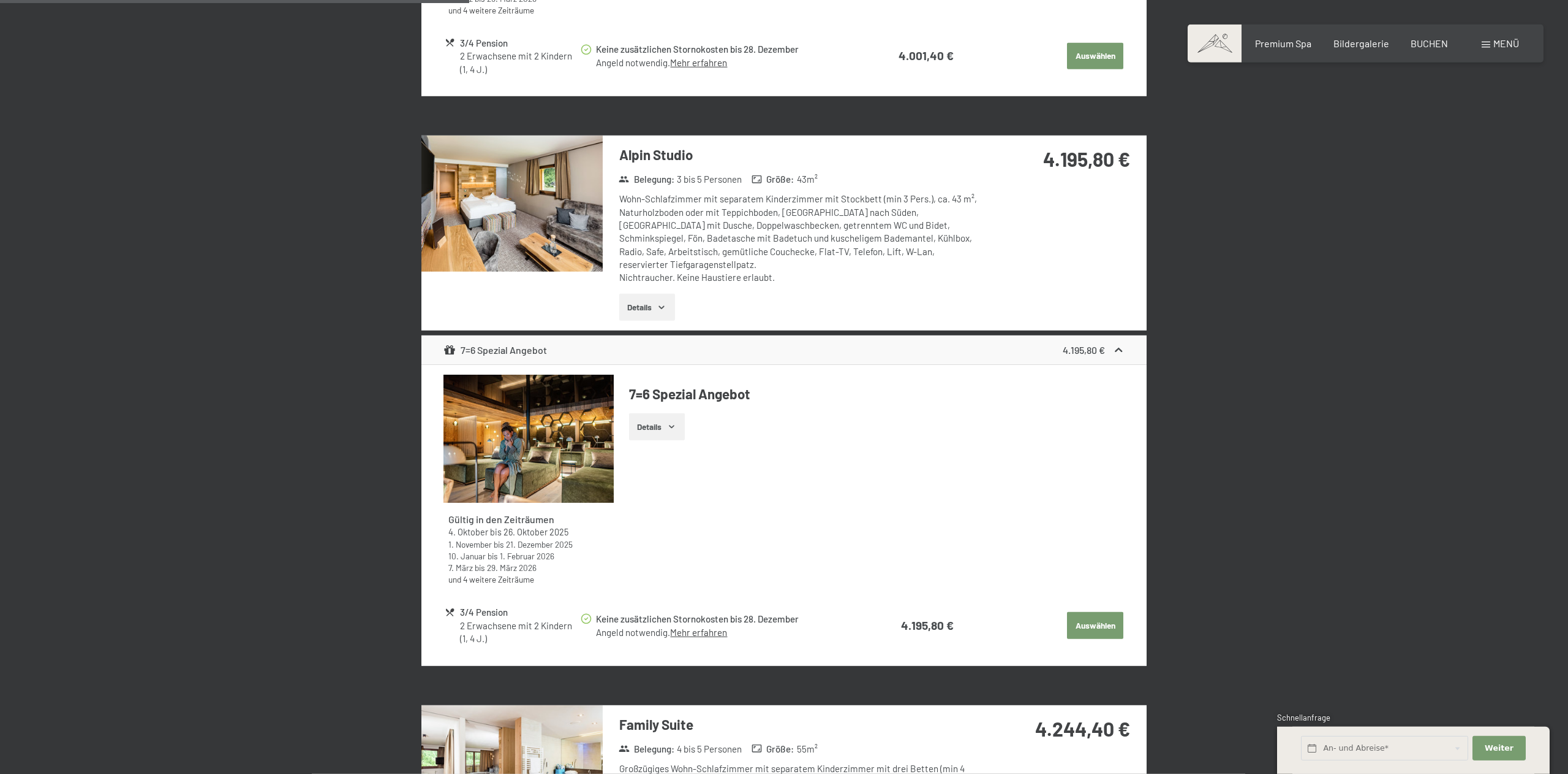
click at [651, 294] on button "Details" at bounding box center [647, 307] width 56 height 27
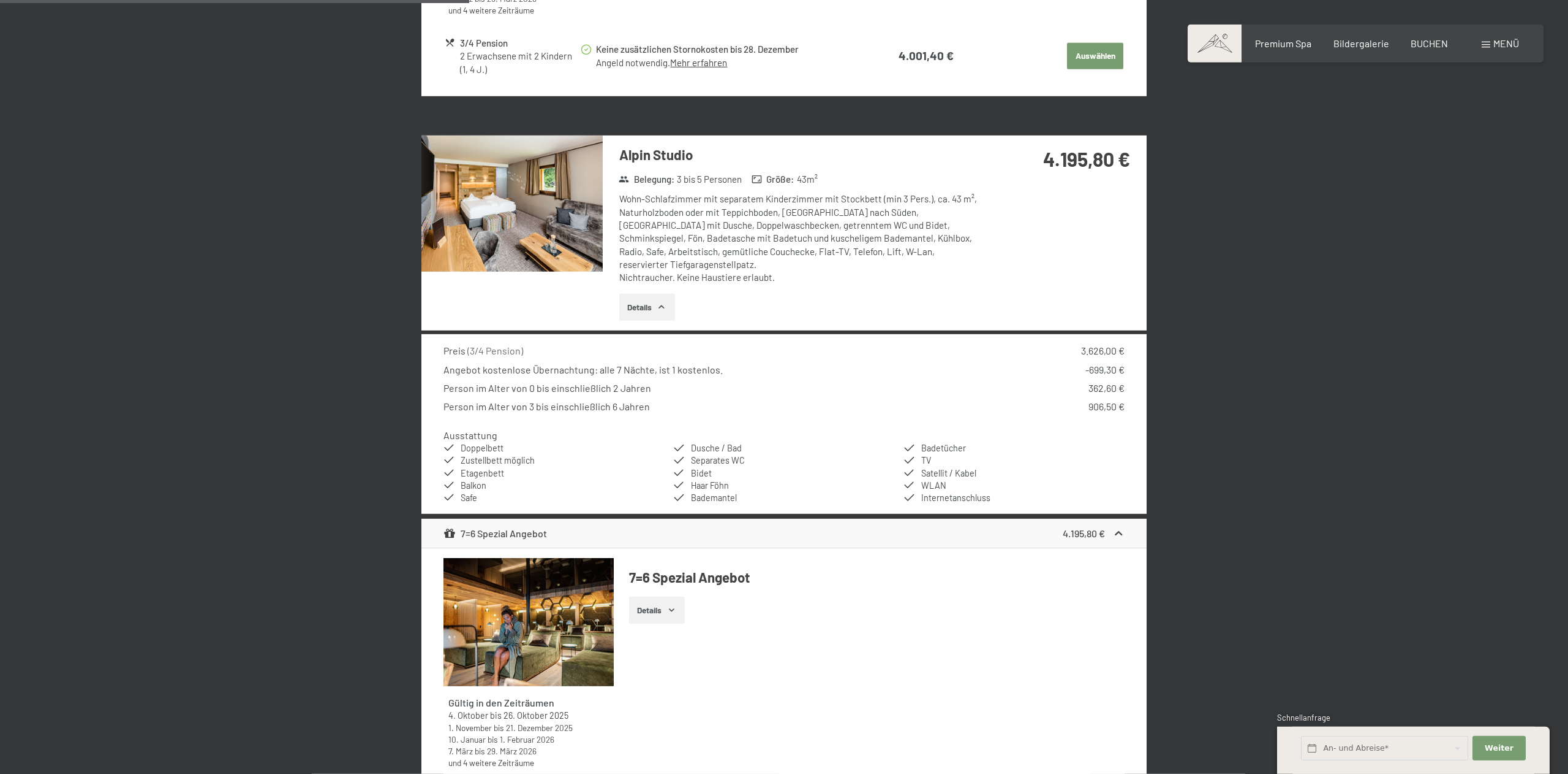
click at [651, 294] on button "Details" at bounding box center [647, 307] width 56 height 27
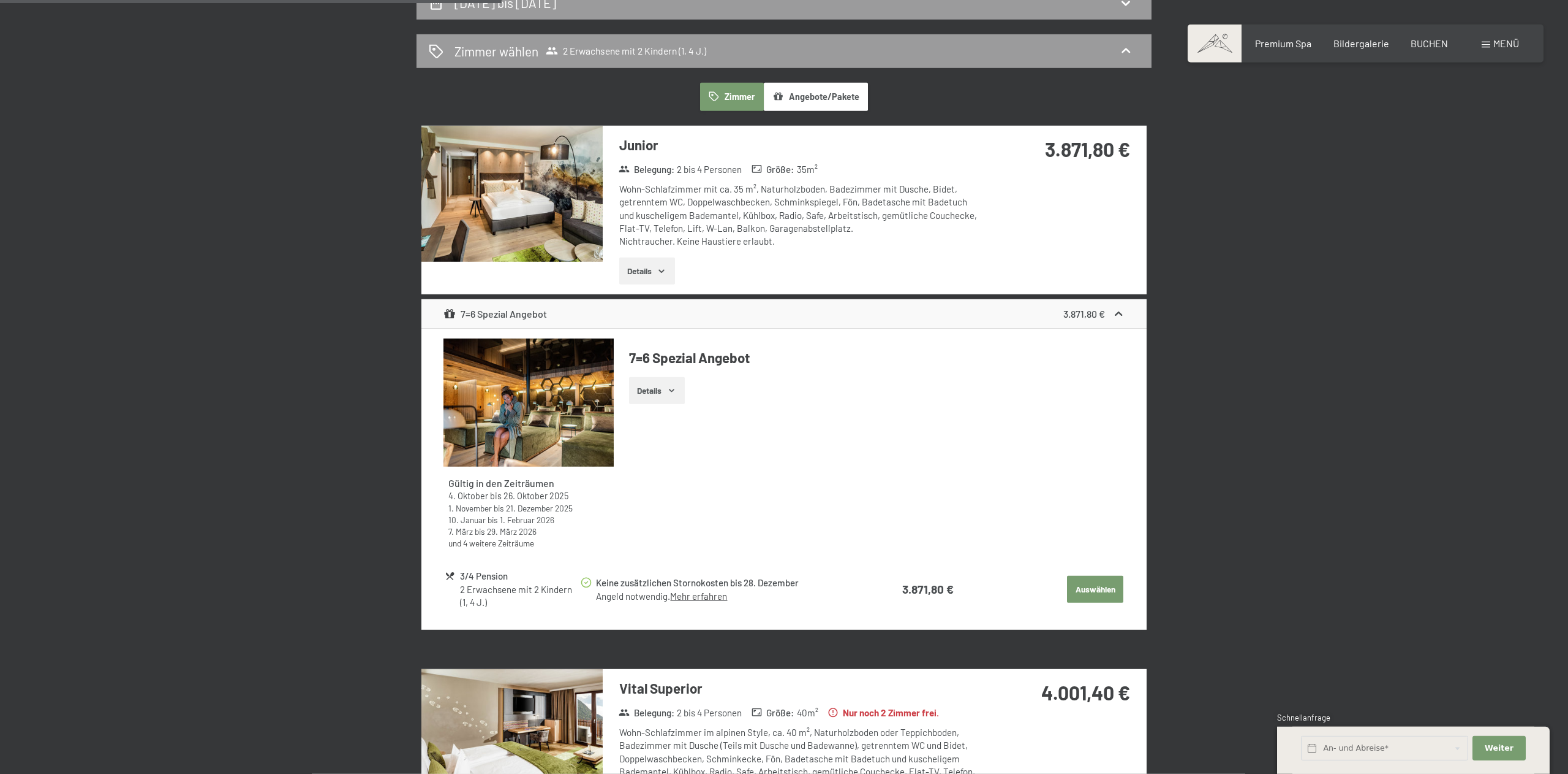
scroll to position [0, 0]
